Goal: Transaction & Acquisition: Purchase product/service

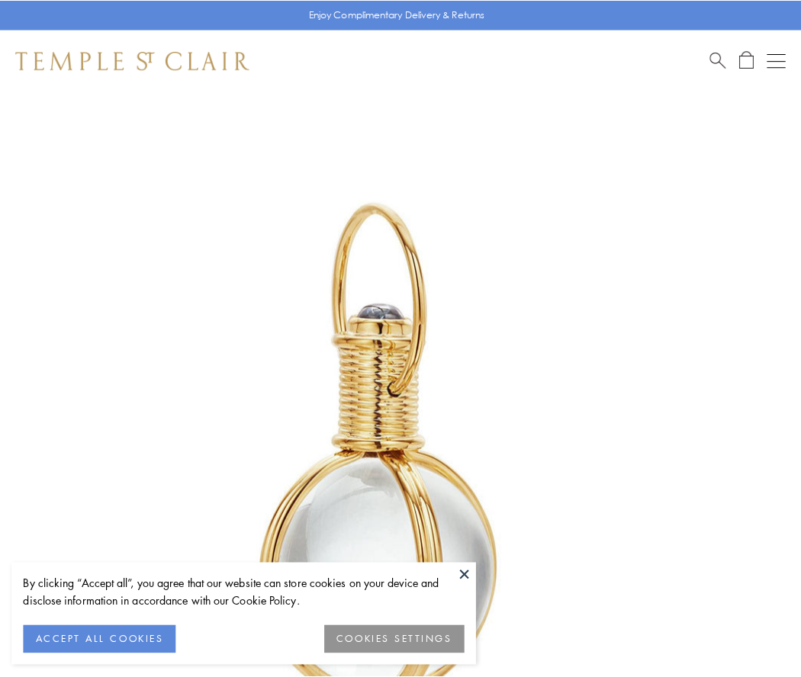
scroll to position [398, 0]
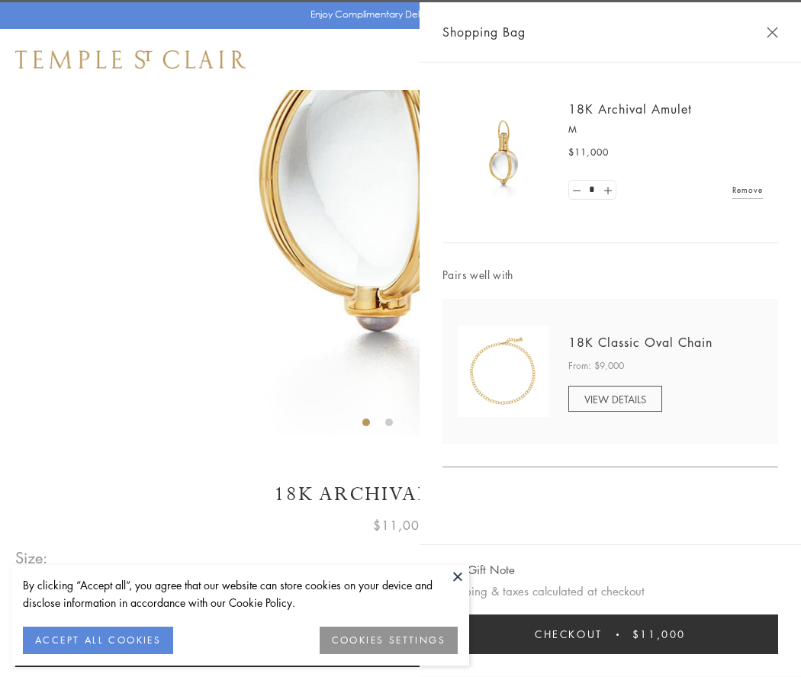
click at [610, 635] on button "Checkout $11,000" at bounding box center [610, 635] width 336 height 40
